Goal: Transaction & Acquisition: Purchase product/service

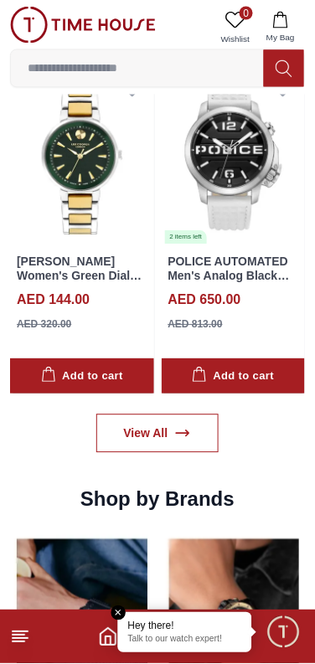
scroll to position [1262, 0]
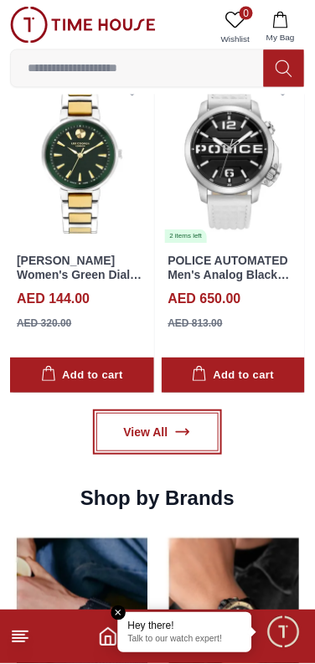
click at [136, 437] on link "View All" at bounding box center [157, 432] width 123 height 38
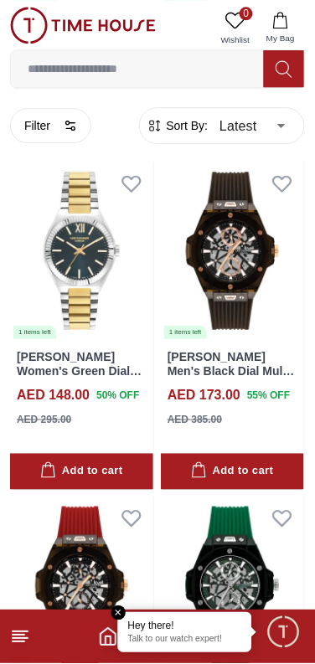
scroll to position [2377, 0]
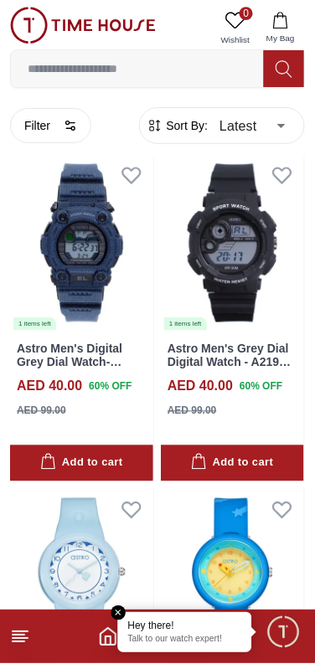
scroll to position [6233, 0]
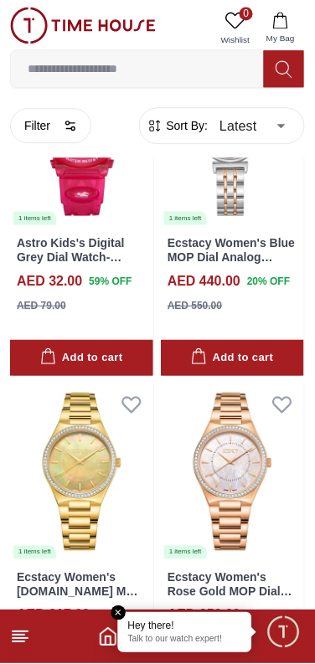
scroll to position [9605, 0]
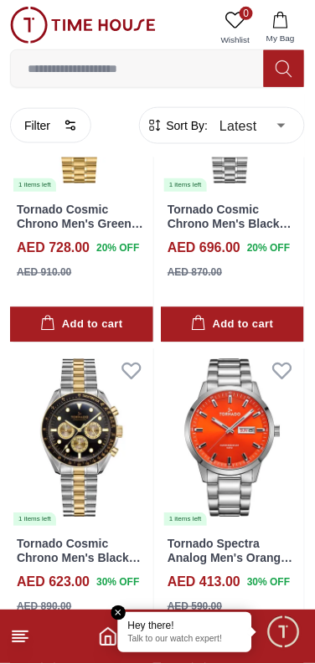
scroll to position [12956, 0]
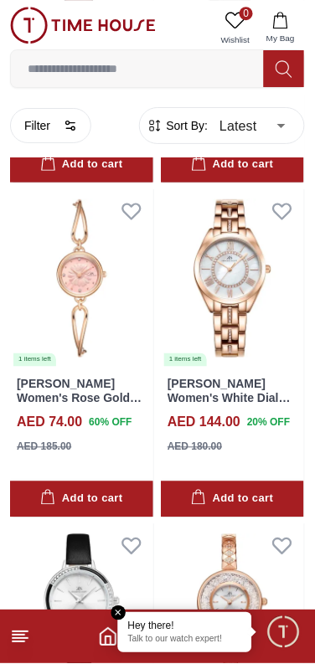
scroll to position [5022, 0]
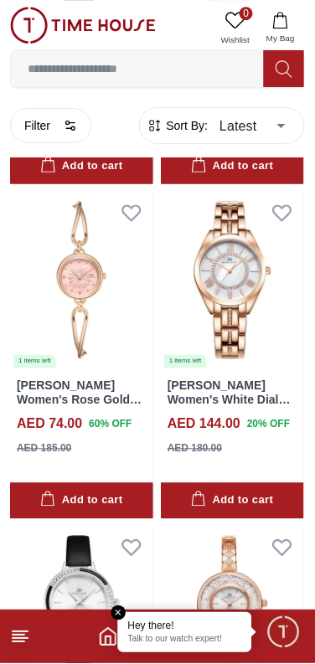
click at [74, 265] on img at bounding box center [81, 280] width 143 height 178
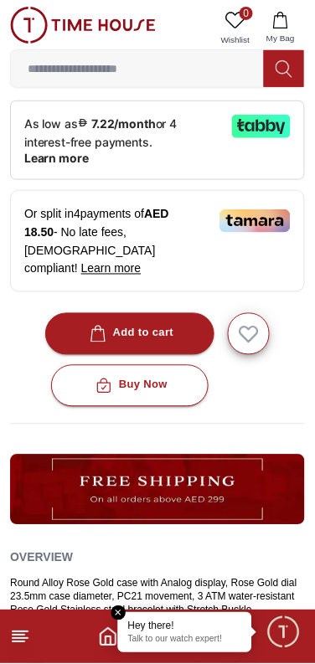
scroll to position [525, 0]
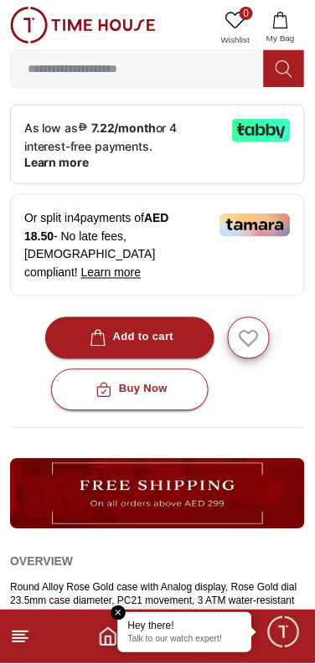
click at [115, 328] on div "Add to cart" at bounding box center [130, 337] width 88 height 19
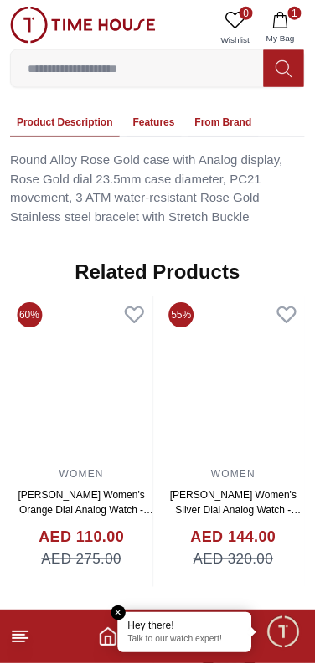
scroll to position [1183, 0]
